Goal: Use online tool/utility: Use online tool/utility

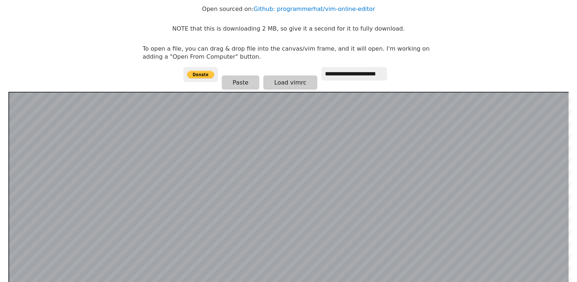
scroll to position [73, 0]
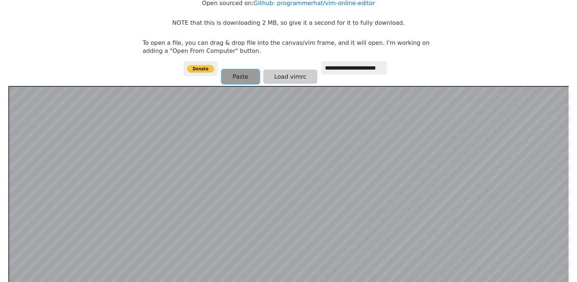
click at [247, 80] on button "Paste" at bounding box center [241, 77] width 38 height 14
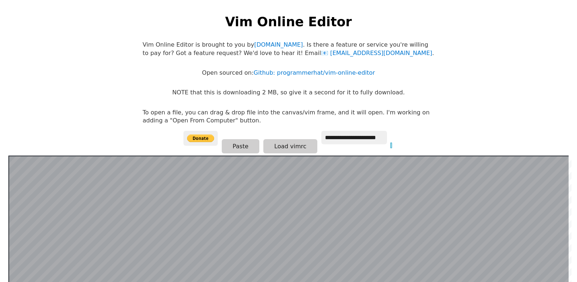
scroll to position [0, 0]
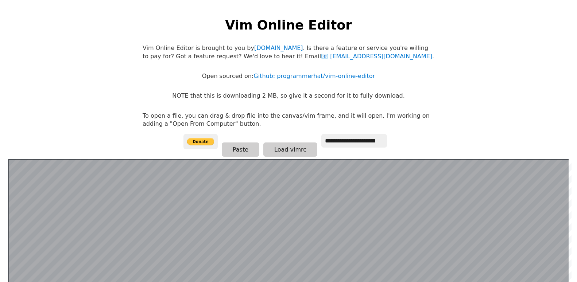
scroll to position [73, 0]
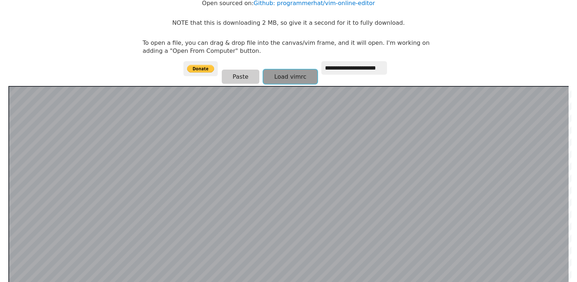
click at [285, 80] on button "Load vimrc" at bounding box center [290, 77] width 54 height 14
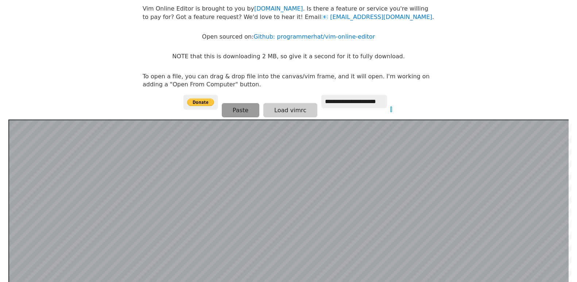
scroll to position [32, 0]
